Goal: Transaction & Acquisition: Obtain resource

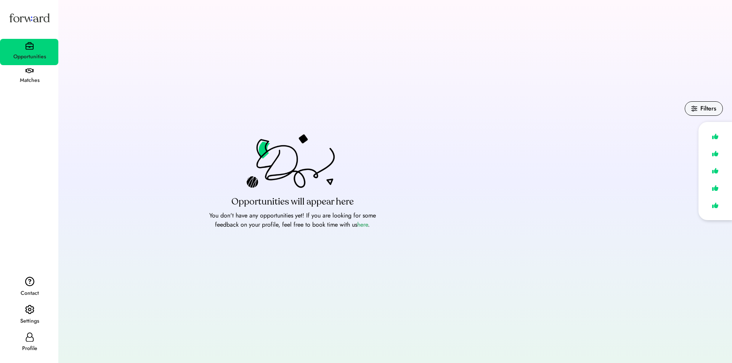
click at [28, 67] on div "Matches" at bounding box center [29, 77] width 58 height 24
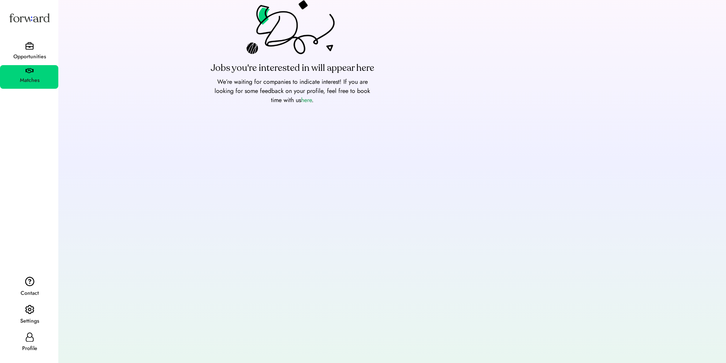
click at [25, 44] on div "Opportunities" at bounding box center [29, 52] width 58 height 26
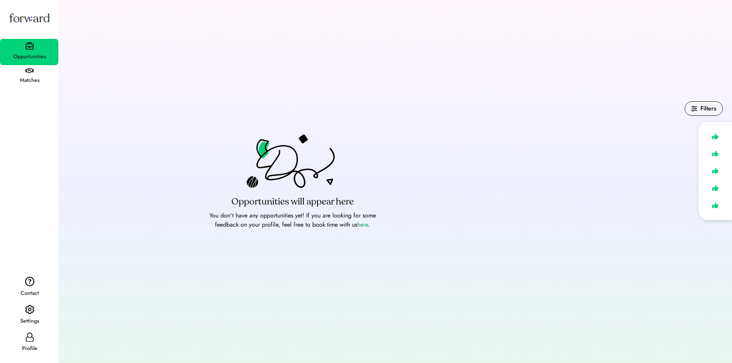
click at [36, 342] on div "Profile" at bounding box center [29, 343] width 58 height 27
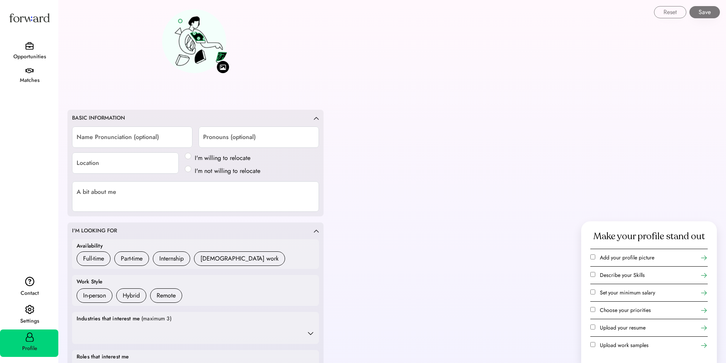
click at [32, 52] on div "Opportunities" at bounding box center [30, 57] width 58 height 14
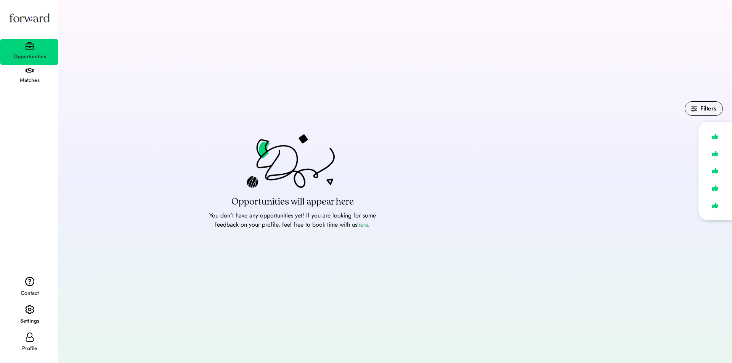
click at [28, 20] on img at bounding box center [29, 17] width 43 height 23
click at [22, 343] on div "Profile" at bounding box center [30, 349] width 58 height 14
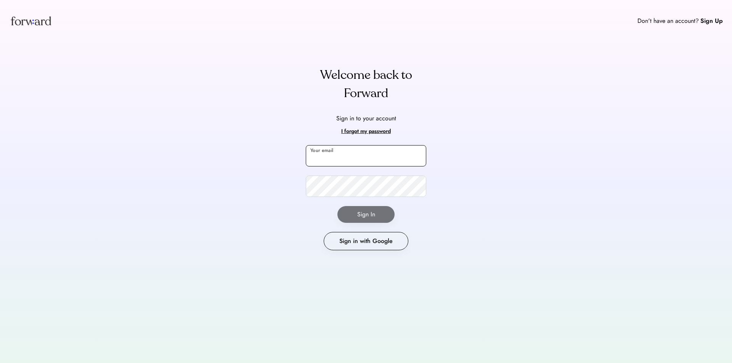
click at [362, 153] on input "email" at bounding box center [366, 155] width 120 height 21
type input "**********"
click at [349, 213] on button "Sign In" at bounding box center [365, 214] width 57 height 17
click at [365, 211] on button "Sign In" at bounding box center [365, 214] width 57 height 17
click at [361, 212] on button "Sign In" at bounding box center [365, 214] width 57 height 17
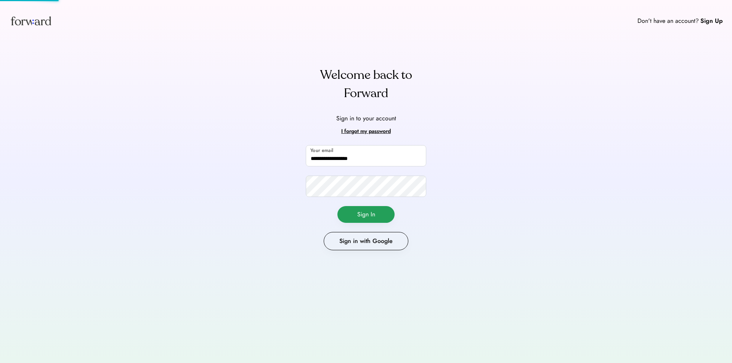
click at [361, 212] on button "Sign In" at bounding box center [365, 214] width 57 height 17
click at [374, 217] on button "Sign In" at bounding box center [365, 214] width 57 height 17
click at [378, 235] on button "Sign in with Google" at bounding box center [366, 241] width 85 height 18
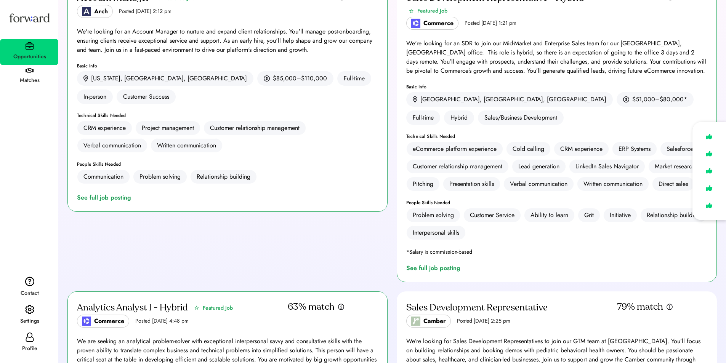
scroll to position [36, 0]
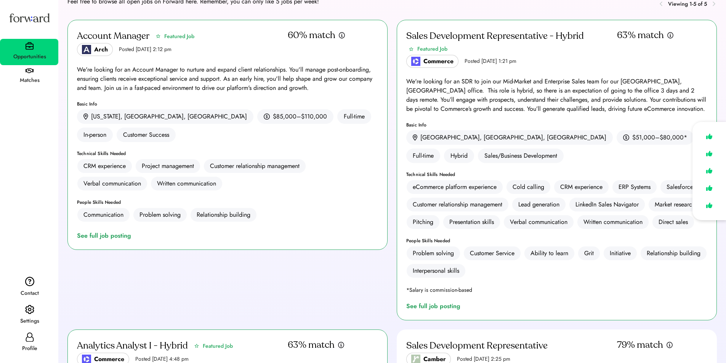
click at [519, 83] on div "We're looking for an SDR to join our Mid-Market and Enterprise Sales team for o…" at bounding box center [556, 95] width 301 height 37
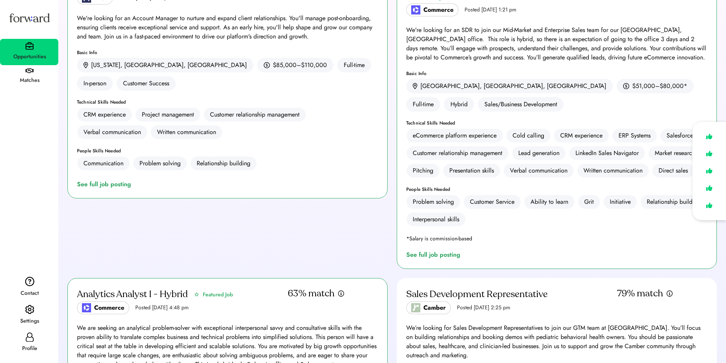
scroll to position [114, 0]
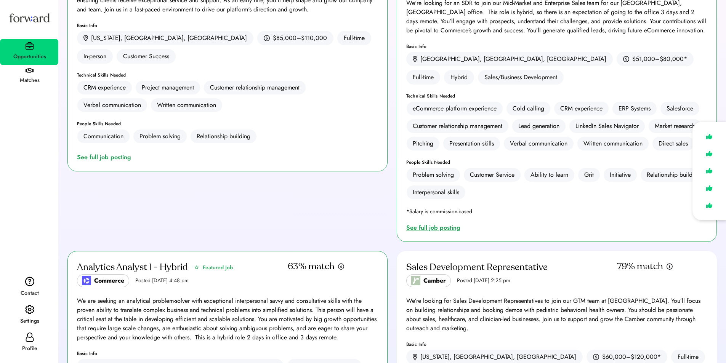
click at [444, 224] on div "See full job posting" at bounding box center [434, 227] width 57 height 9
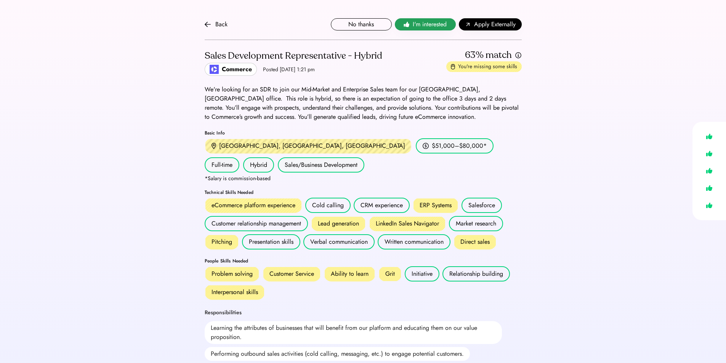
click at [429, 21] on span "I'm interested" at bounding box center [430, 24] width 34 height 9
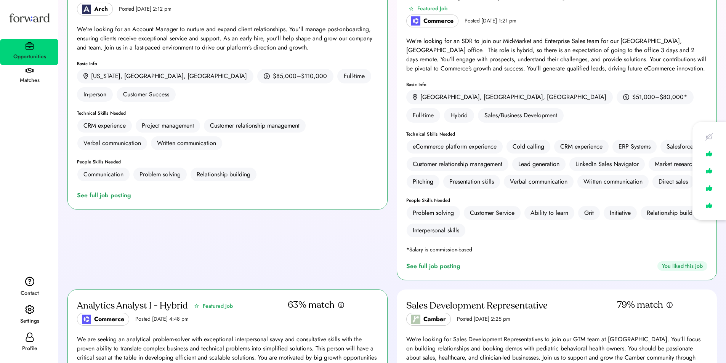
scroll to position [267, 0]
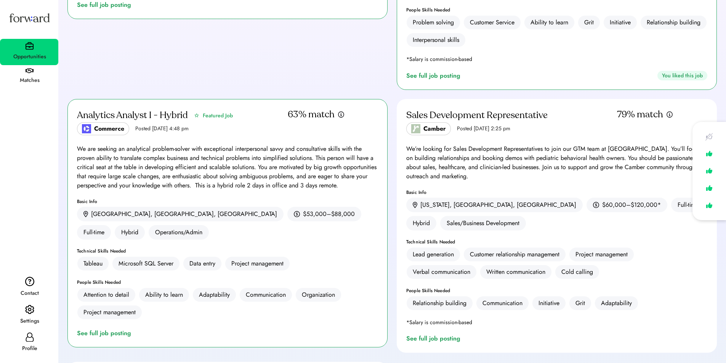
click at [268, 164] on div "We are seeking an analytical problem-solver with exceptional interpersonal savv…" at bounding box center [227, 168] width 301 height 46
click at [110, 329] on div "See full job posting" at bounding box center [105, 333] width 57 height 9
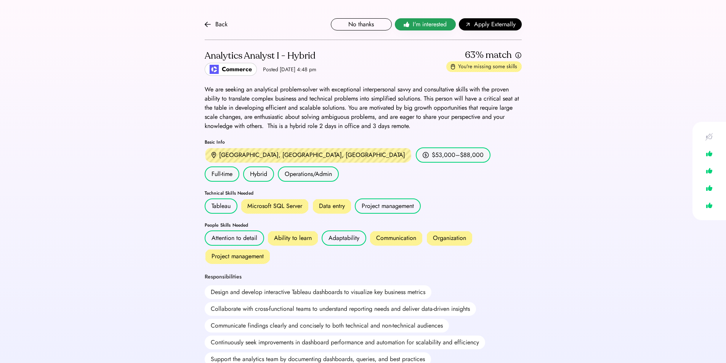
click at [438, 31] on button "I'm interested" at bounding box center [425, 24] width 61 height 12
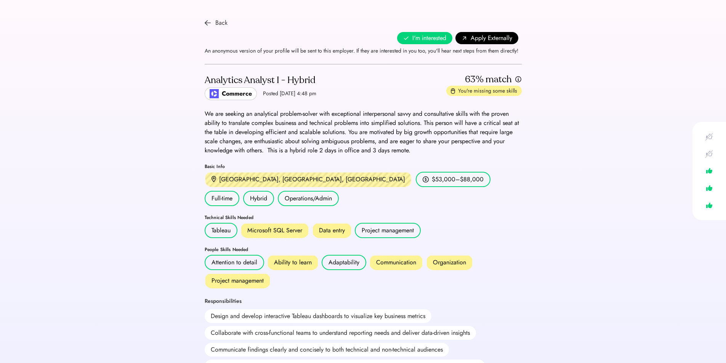
click at [216, 20] on div "Back" at bounding box center [221, 22] width 12 height 9
